Goal: Task Accomplishment & Management: Use online tool/utility

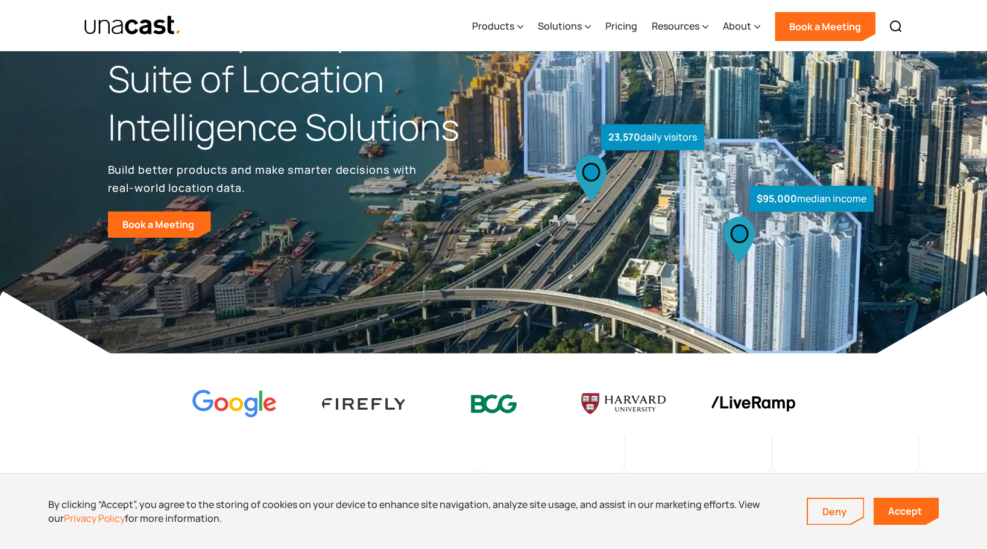
scroll to position [121, 0]
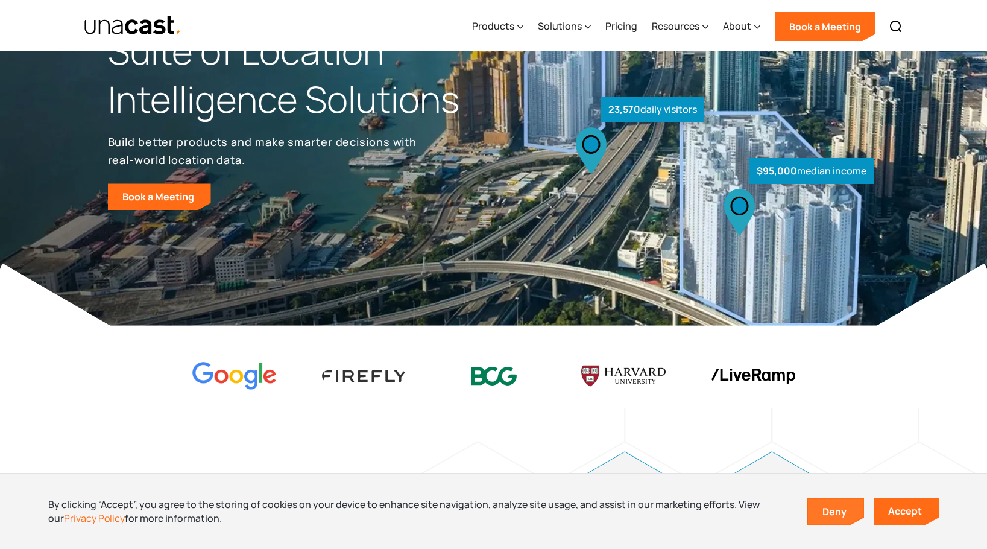
click at [844, 505] on link "Deny" at bounding box center [835, 511] width 55 height 25
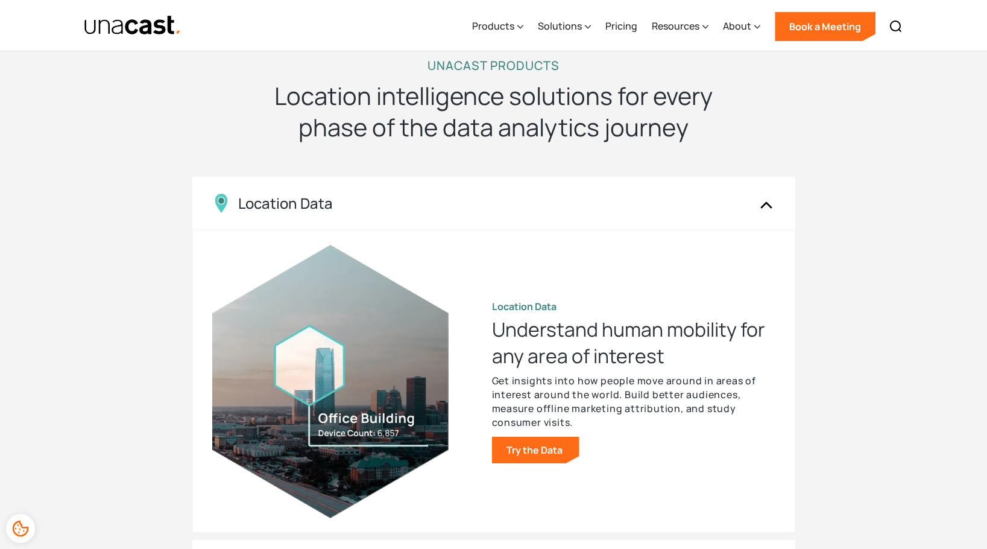
scroll to position [1025, 0]
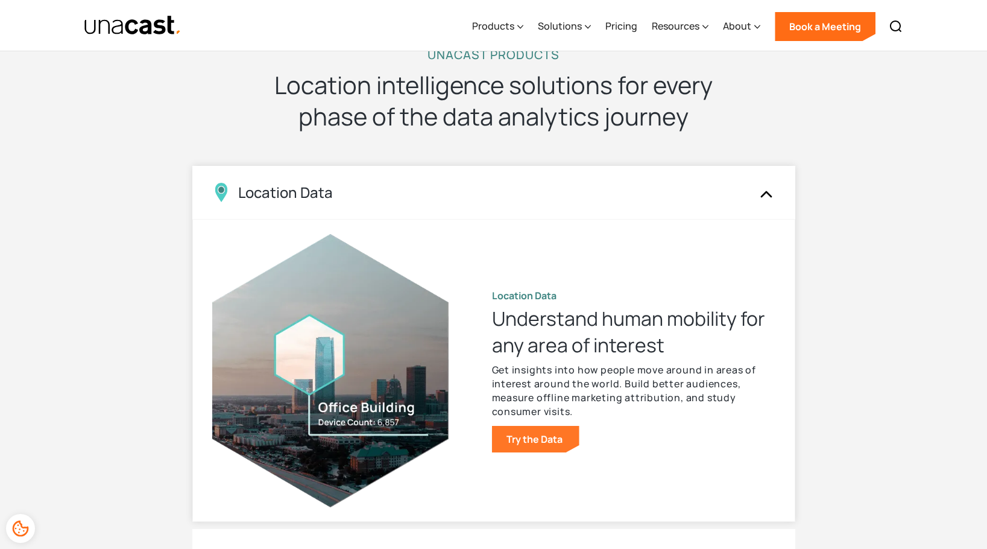
click at [535, 436] on link "Try the Data" at bounding box center [535, 439] width 87 height 27
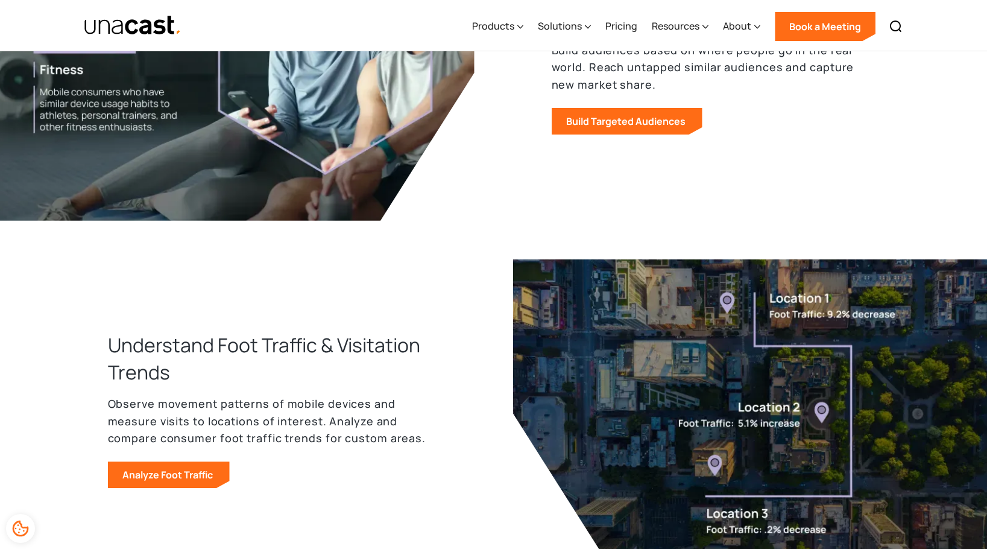
scroll to position [723, 0]
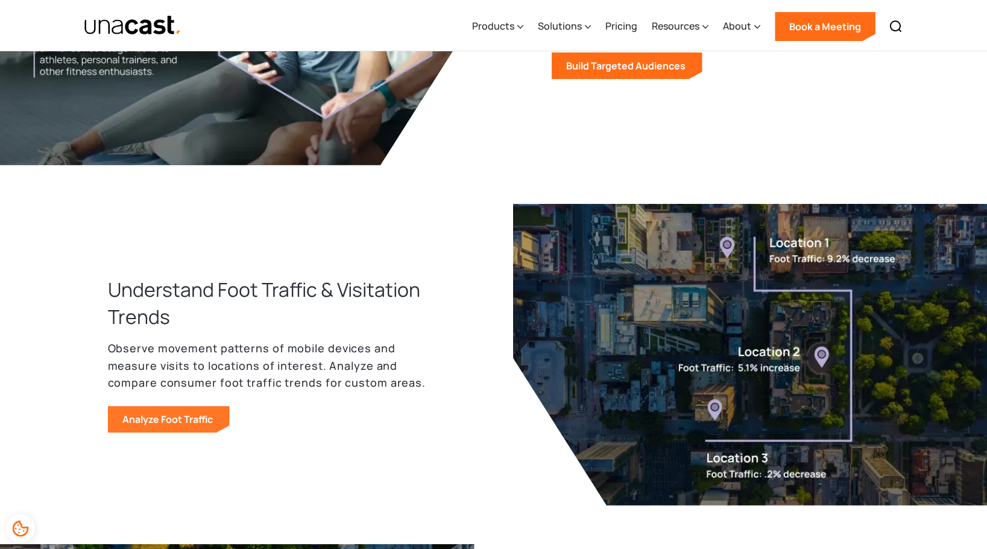
click at [180, 417] on link "Analyze Foot Traffic" at bounding box center [169, 419] width 122 height 27
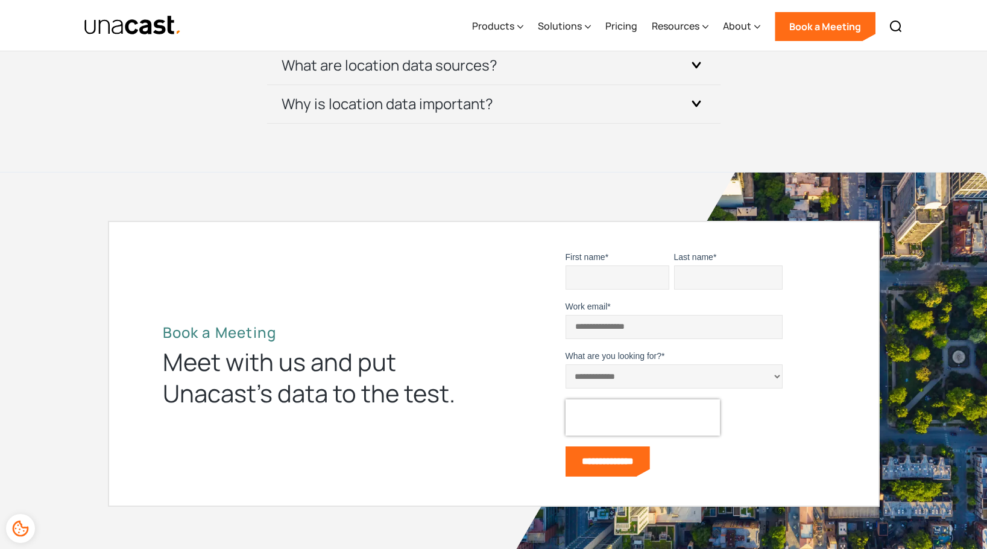
scroll to position [3819, 0]
